Goal: Information Seeking & Learning: Learn about a topic

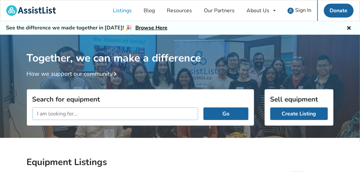
click at [50, 114] on input "text" at bounding box center [115, 114] width 166 height 13
type input "Van"
click at [204, 108] on button "Go" at bounding box center [226, 114] width 45 height 13
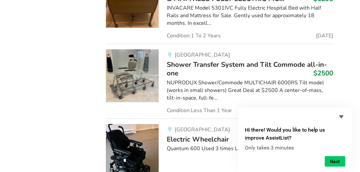
scroll to position [624, 0]
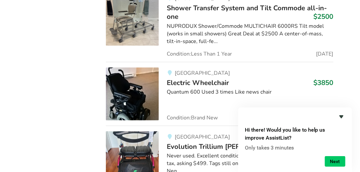
click at [342, 119] on icon "Hide survey" at bounding box center [342, 117] width 8 height 8
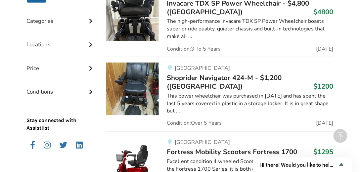
scroll to position [172, 0]
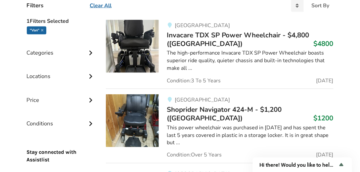
click at [49, 53] on div "Categories" at bounding box center [61, 48] width 69 height 24
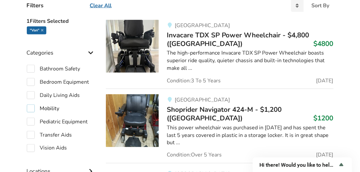
click at [34, 109] on label "Mobility" at bounding box center [43, 109] width 33 height 8
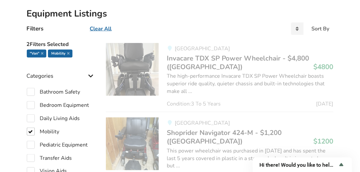
scroll to position [134, 0]
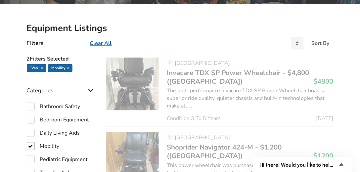
click at [104, 41] on u "Clear All" at bounding box center [101, 43] width 22 height 7
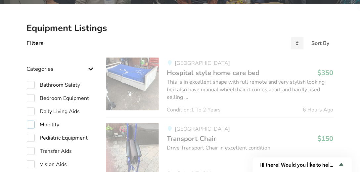
click at [29, 126] on label "Mobility" at bounding box center [43, 125] width 33 height 8
checkbox input "true"
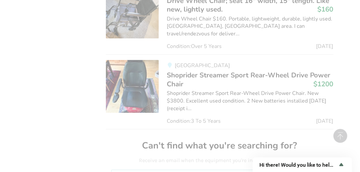
scroll to position [1772, 0]
